Goal: Find specific page/section: Find specific page/section

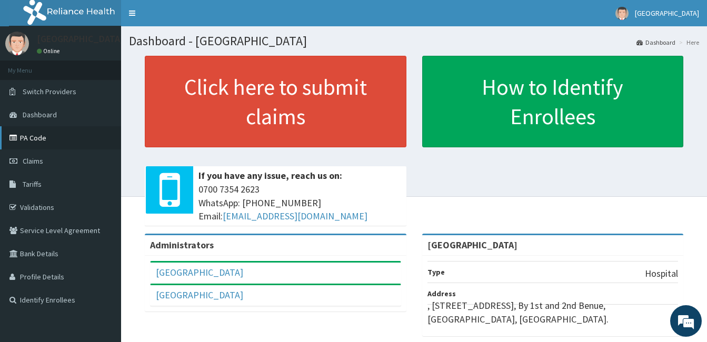
click at [23, 139] on link "PA Code" at bounding box center [60, 137] width 121 height 23
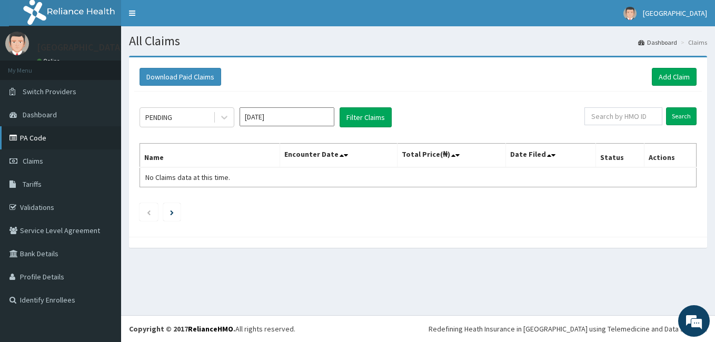
click at [30, 132] on link "PA Code" at bounding box center [60, 137] width 121 height 23
click at [26, 136] on link "PA Code" at bounding box center [60, 137] width 121 height 23
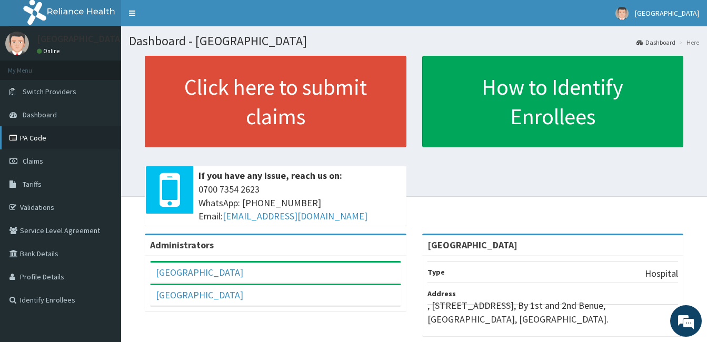
click at [32, 134] on link "PA Code" at bounding box center [60, 137] width 121 height 23
click at [39, 206] on link "Validations" at bounding box center [60, 207] width 121 height 23
